Goal: Information Seeking & Learning: Learn about a topic

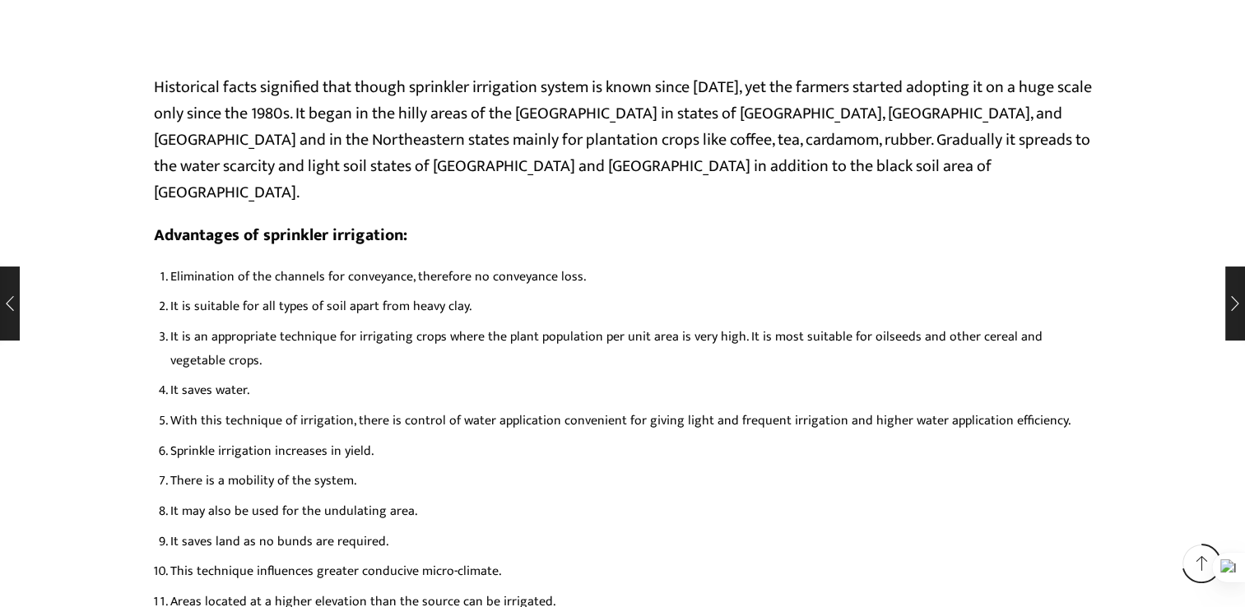
scroll to position [7756, 0]
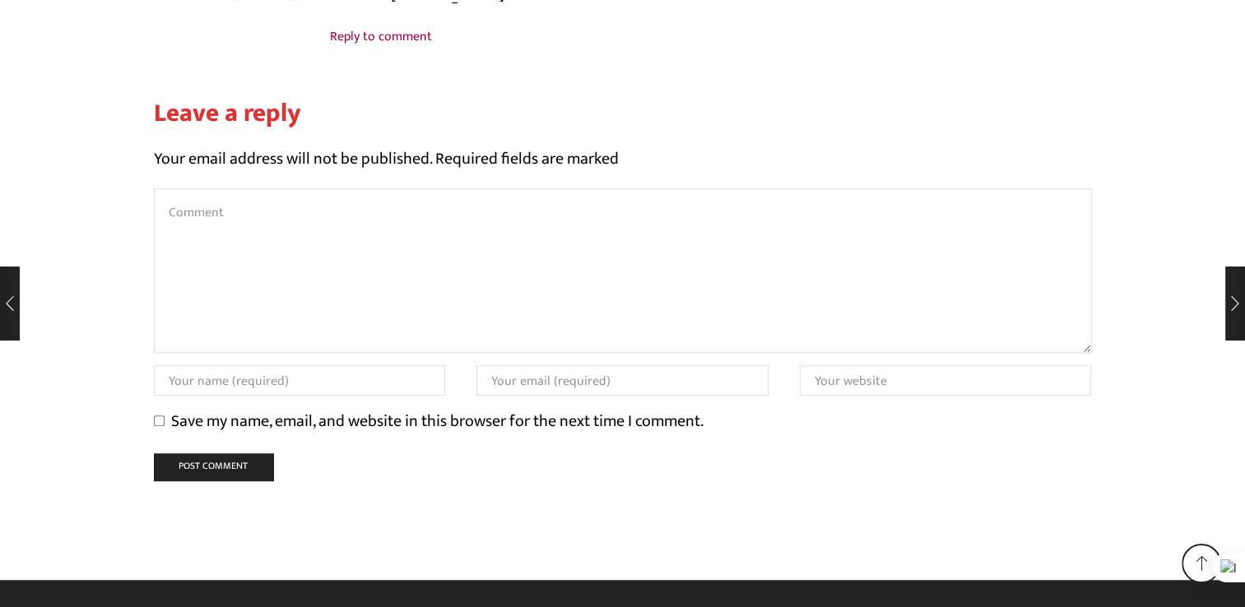
scroll to position [7405, 0]
